Goal: Download file/media

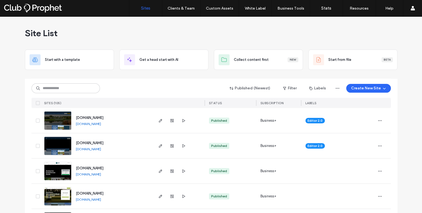
click at [36, 101] on span at bounding box center [38, 103] width 4 height 4
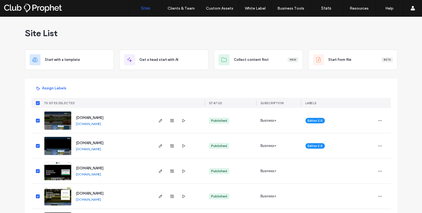
click at [37, 102] on icon at bounding box center [38, 103] width 2 height 2
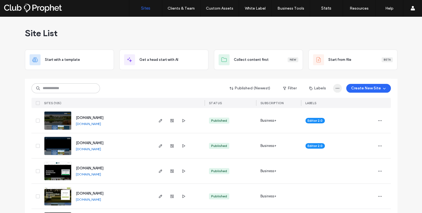
click at [336, 87] on icon "button" at bounding box center [337, 88] width 4 height 4
click at [315, 104] on span "Export to CSV" at bounding box center [315, 102] width 24 height 5
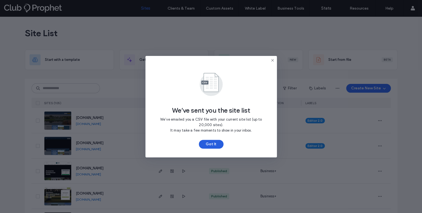
click at [213, 147] on button "Got It" at bounding box center [211, 144] width 25 height 9
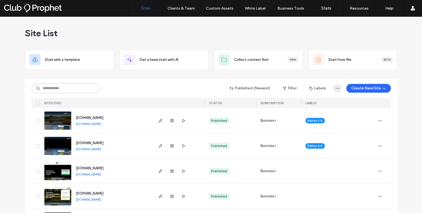
click at [338, 88] on icon "button" at bounding box center [337, 88] width 4 height 4
click at [304, 103] on span "Export to CSV" at bounding box center [315, 102] width 24 height 5
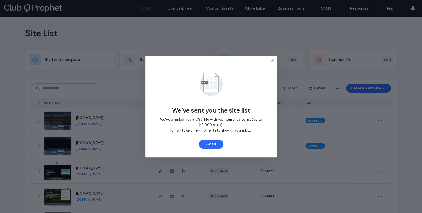
click at [272, 60] on icon at bounding box center [272, 60] width 4 height 4
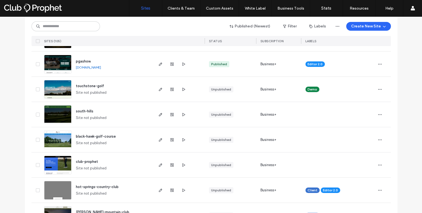
scroll to position [1805, 0]
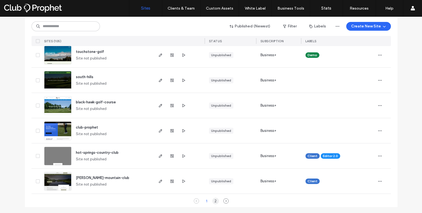
click at [212, 199] on div "2" at bounding box center [215, 201] width 7 height 7
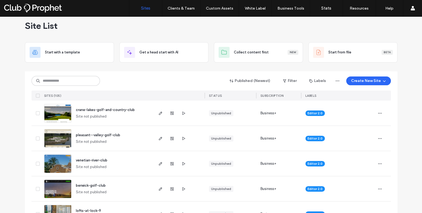
scroll to position [0, 0]
